Goal: Information Seeking & Learning: Learn about a topic

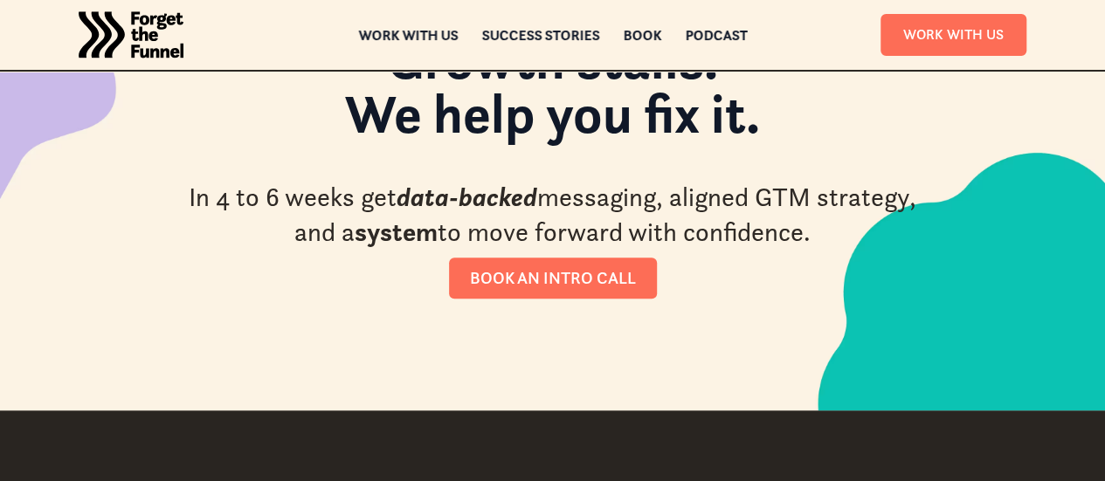
scroll to position [262, 0]
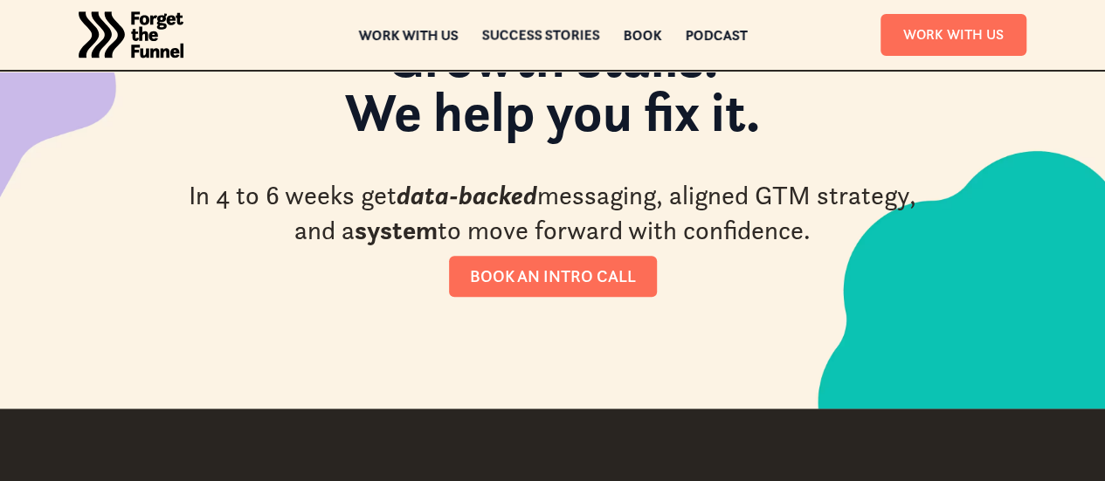
click at [521, 39] on div "Success Stories" at bounding box center [540, 35] width 118 height 12
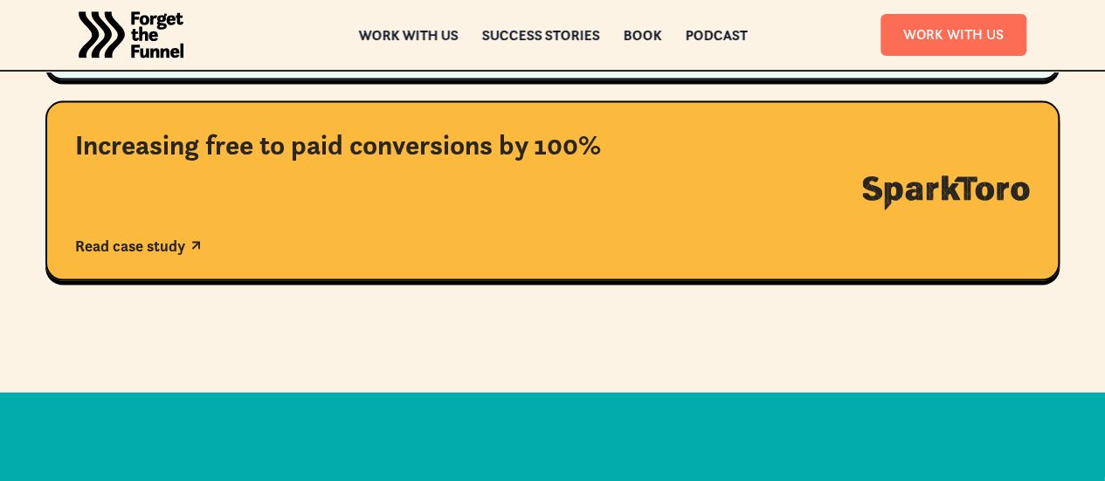
scroll to position [1659, 0]
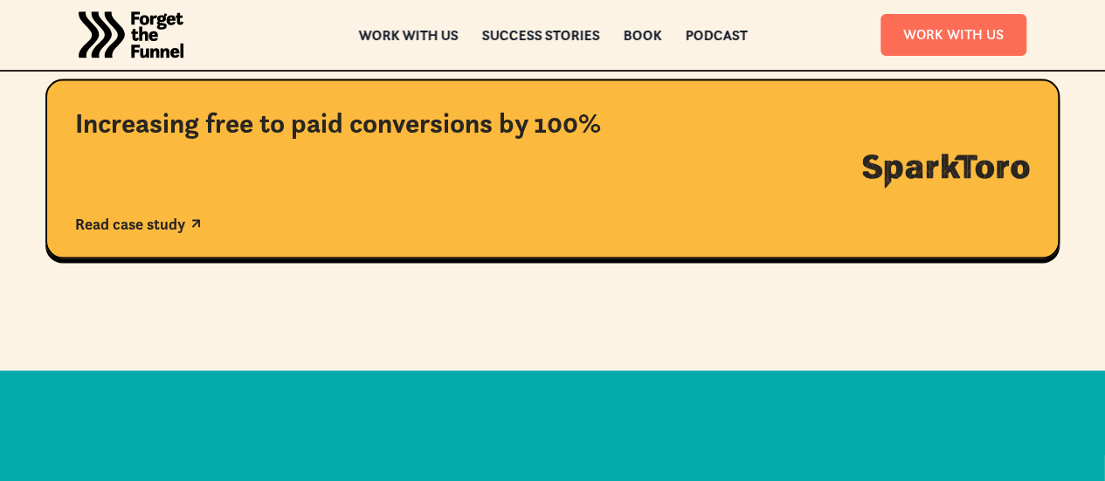
click at [218, 142] on div "Increasing free to paid conversions by 100%" at bounding box center [363, 124] width 576 height 37
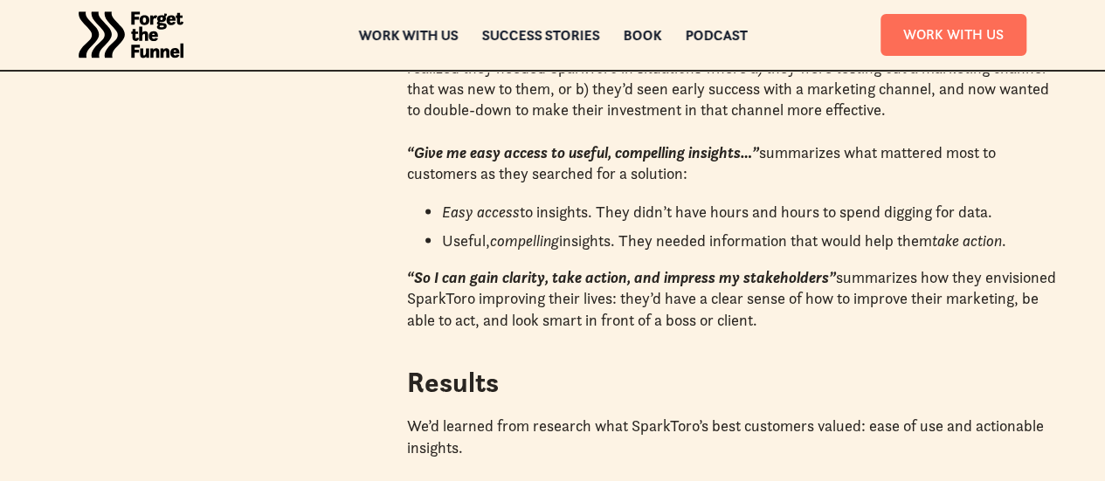
scroll to position [1834, 0]
